Goal: Use online tool/utility: Utilize a website feature to perform a specific function

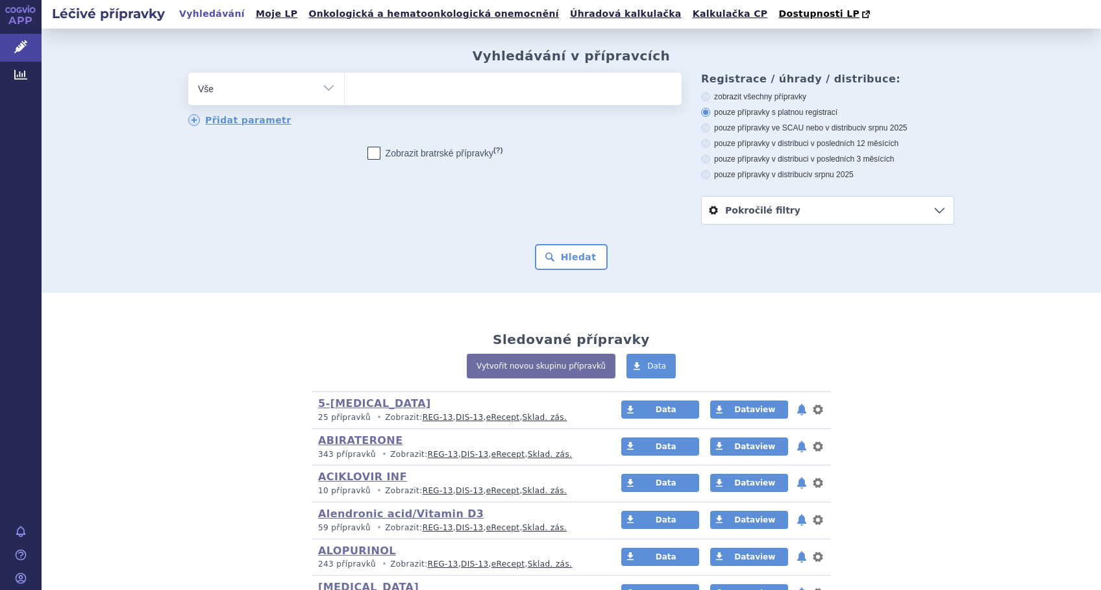
click at [395, 89] on ul at bounding box center [513, 86] width 337 height 27
click at [345, 89] on select at bounding box center [344, 88] width 1 height 32
click at [689, 11] on link "Kalkulačka CP" at bounding box center [730, 14] width 83 height 18
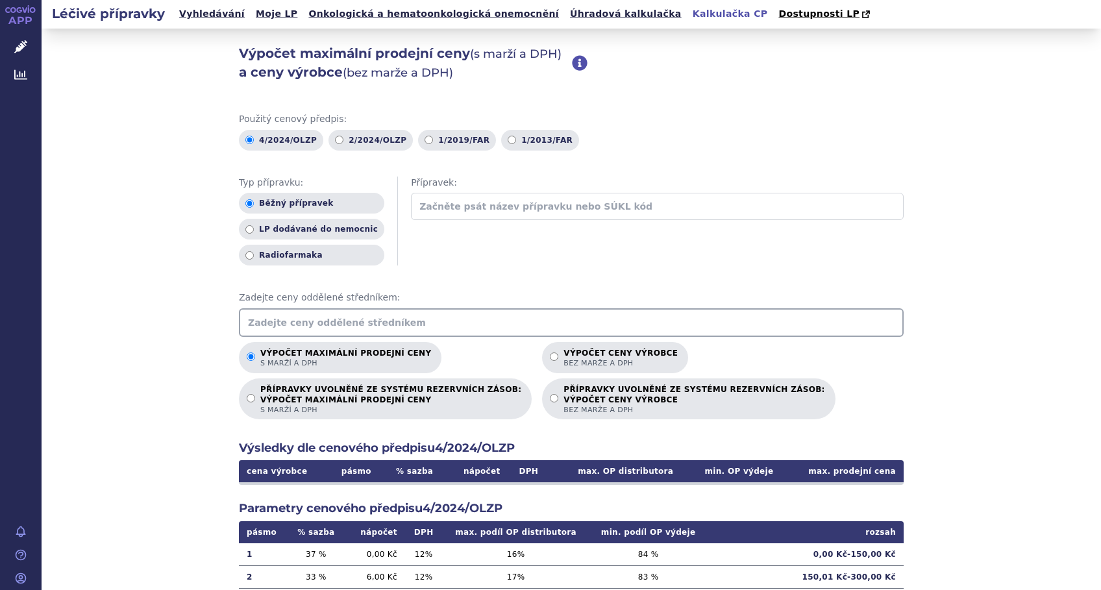
click at [426, 319] on input "text" at bounding box center [571, 322] width 665 height 29
click at [402, 325] on input "text" at bounding box center [571, 322] width 665 height 29
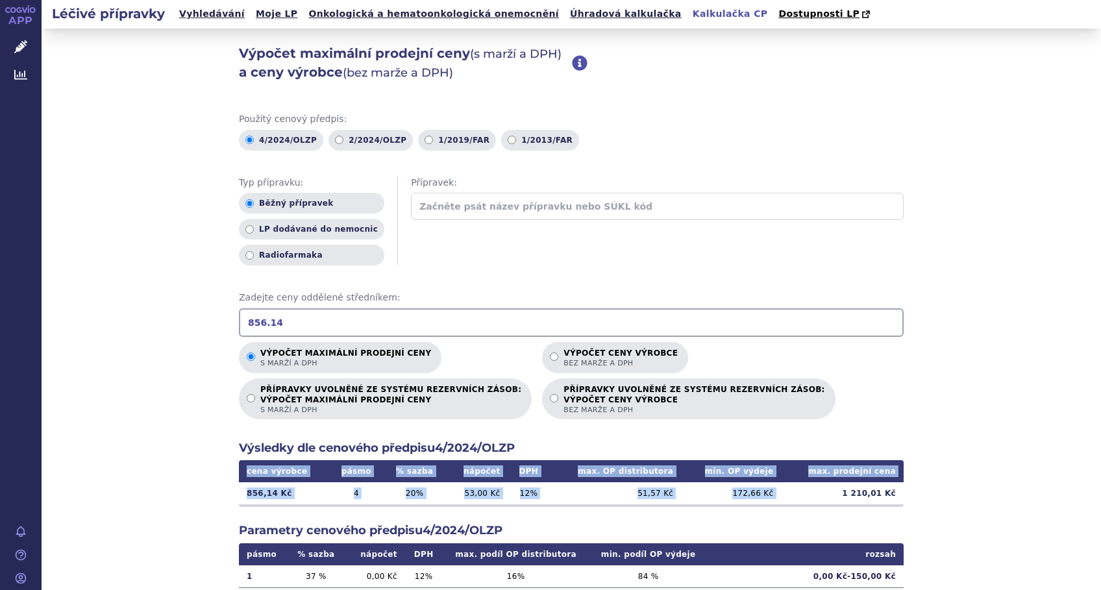
drag, startPoint x: 836, startPoint y: 488, endPoint x: 902, endPoint y: 493, distance: 65.8
click at [902, 493] on div "Výpočet maximální prodejní ceny (s marží a DPH) a ceny výrobce (bez marže a DPH…" at bounding box center [571, 408] width 1059 height 758
copy table "cena výrobce pásmo % sazba nápočet DPH max. OP distributora min. OP výdeje max.…"
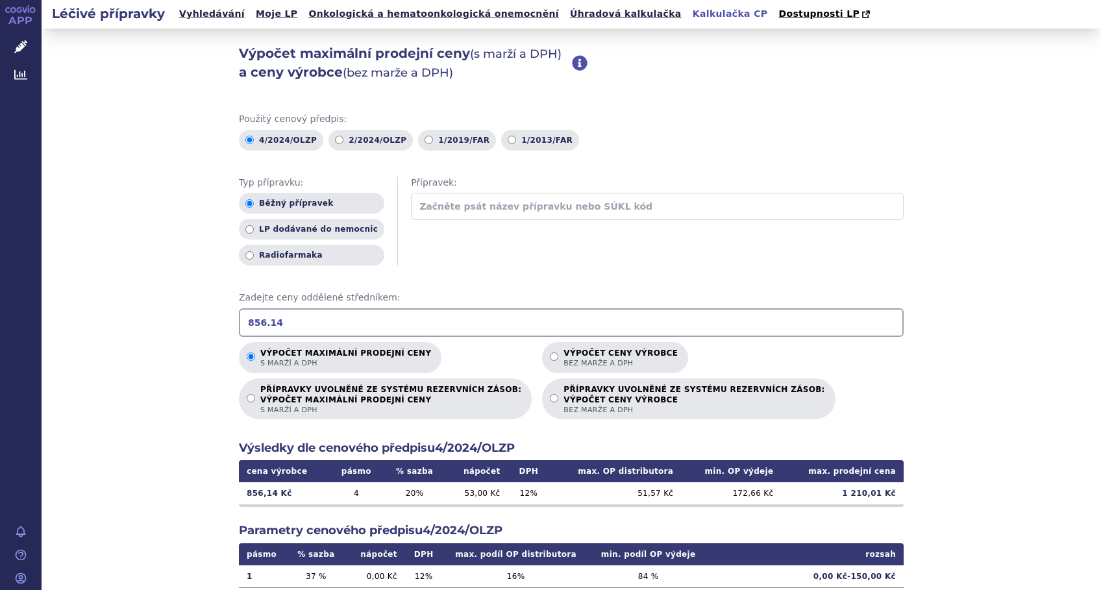
click at [361, 317] on input "856.14" at bounding box center [571, 322] width 665 height 29
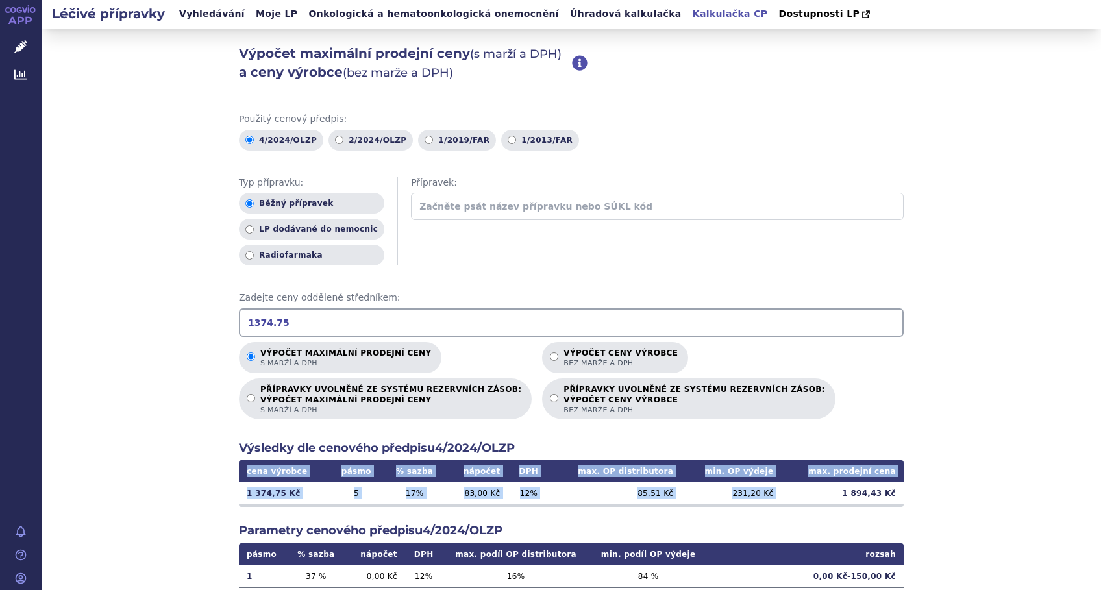
drag, startPoint x: 901, startPoint y: 497, endPoint x: 815, endPoint y: 493, distance: 85.8
click at [815, 493] on div "Výpočet maximální prodejní ceny (s marží a DPH) a ceny výrobce (bez marže a DPH…" at bounding box center [571, 408] width 1059 height 758
copy table "cena výrobce pásmo % sazba nápočet DPH max. OP distributora min. OP výdeje max.…"
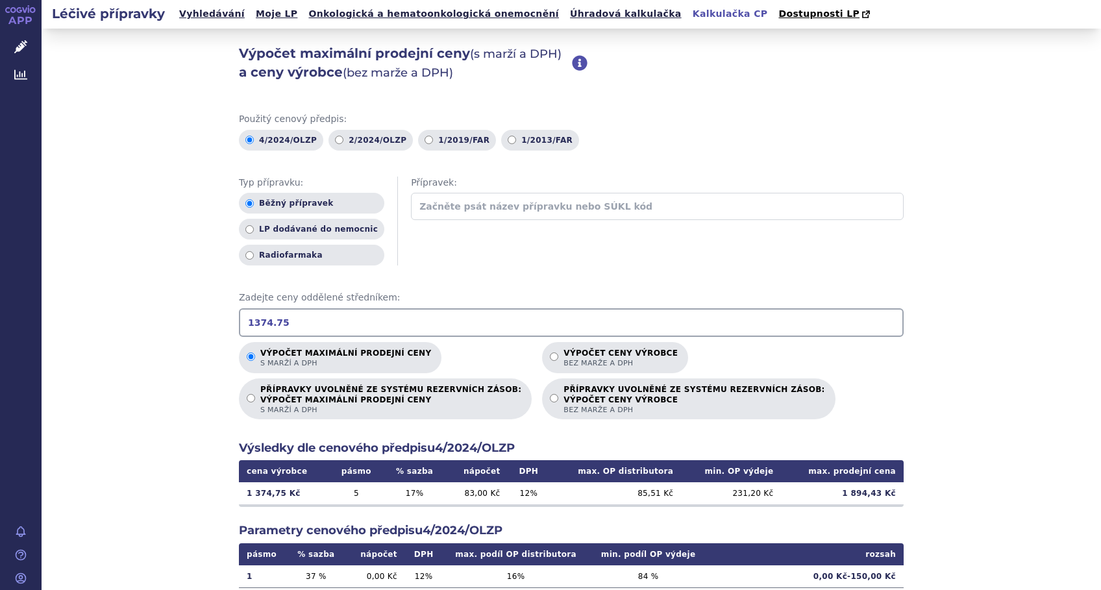
click at [377, 319] on input "1374.75" at bounding box center [571, 322] width 665 height 29
click at [377, 318] on input "1374.75" at bounding box center [571, 322] width 665 height 29
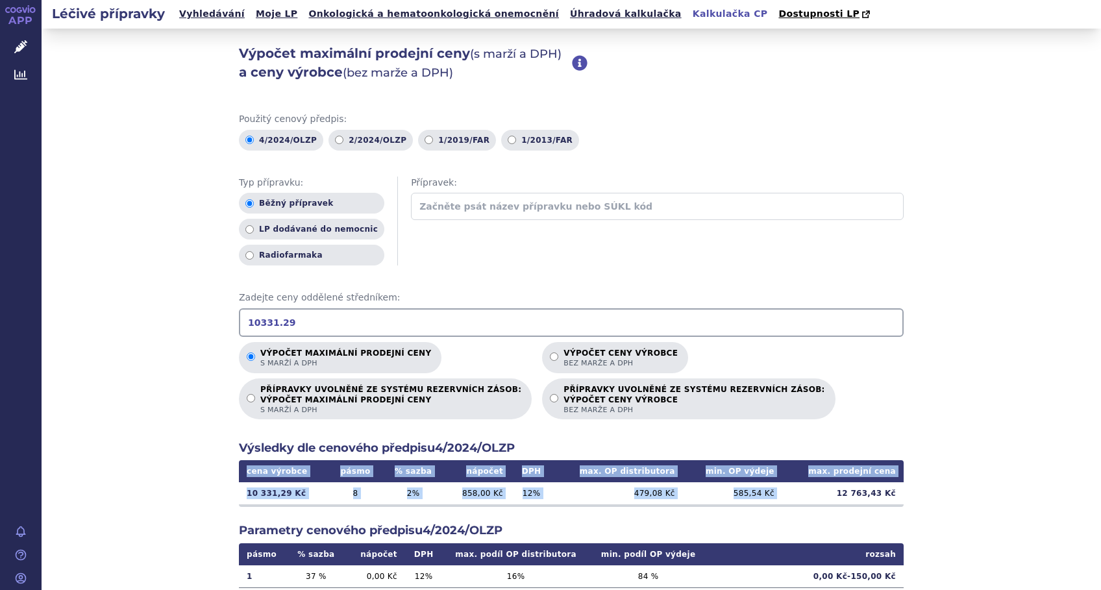
drag, startPoint x: 909, startPoint y: 488, endPoint x: 835, endPoint y: 486, distance: 74.0
click at [835, 486] on div "Výpočet maximální prodejní ceny (s marží a DPH) a ceny výrobce (bez marže a DPH…" at bounding box center [571, 408] width 1059 height 758
copy table "cena výrobce pásmo % sazba nápočet DPH max. OP distributora min. OP výdeje max.…"
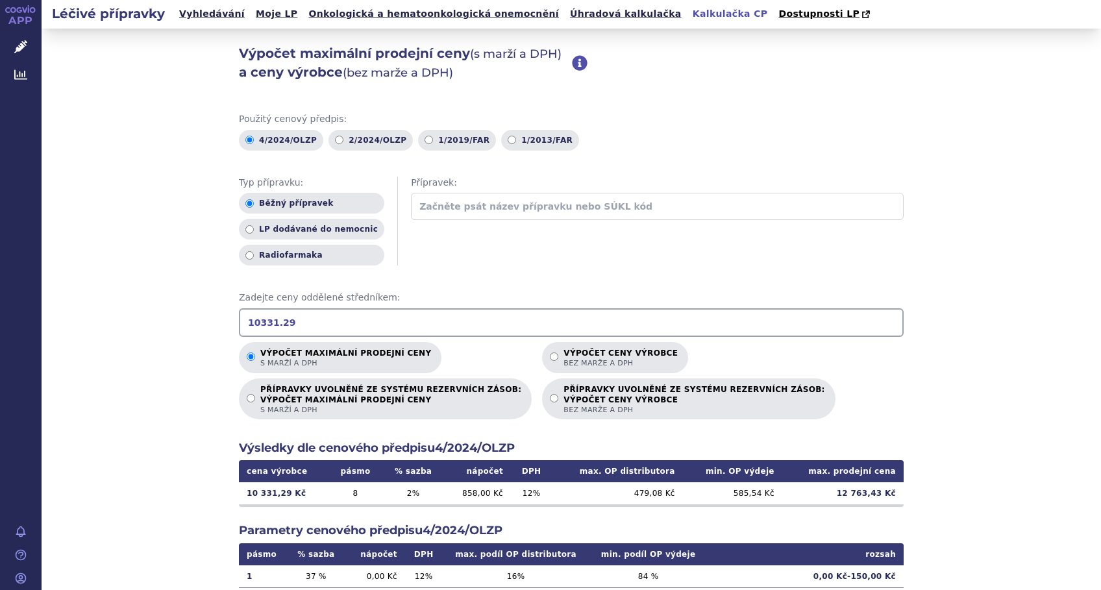
click at [360, 327] on input "10331.29" at bounding box center [571, 322] width 665 height 29
type input "20672.63"
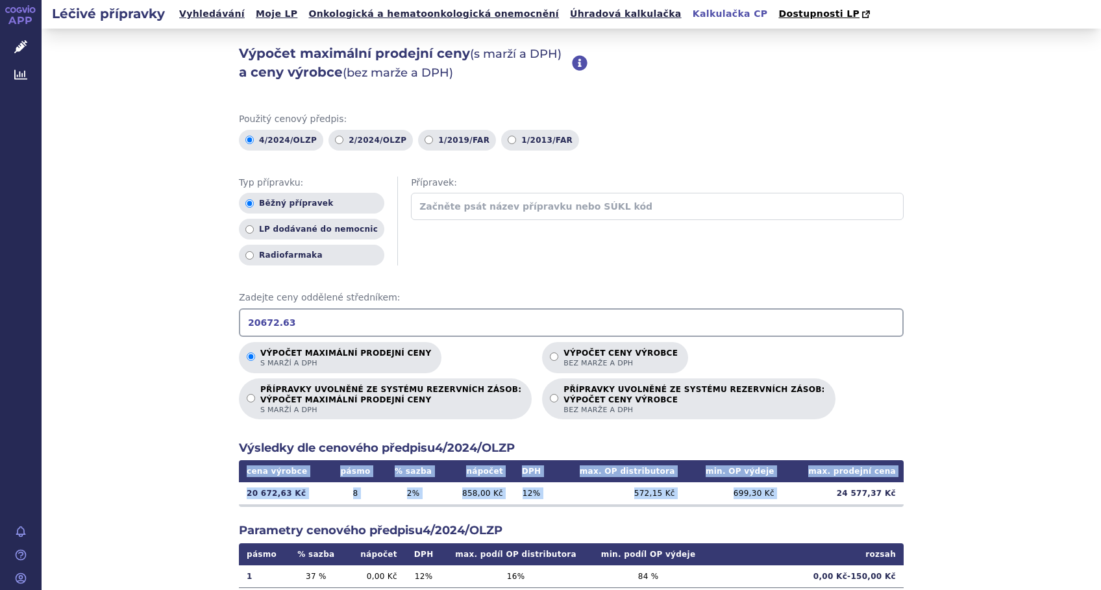
drag, startPoint x: 904, startPoint y: 493, endPoint x: 800, endPoint y: 488, distance: 104.6
click at [800, 488] on div "Výpočet maximální prodejní ceny (s marží a DPH) a ceny výrobce (bez marže a DPH…" at bounding box center [571, 408] width 1059 height 758
copy table "cena výrobce pásmo % sazba nápočet DPH max. OP distributora min. OP výdeje max.…"
